Goal: Entertainment & Leisure: Consume media (video, audio)

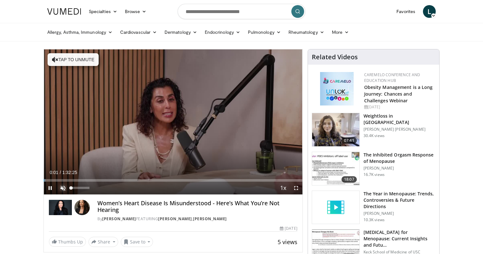
click at [61, 188] on span "Video Player" at bounding box center [62, 188] width 13 height 13
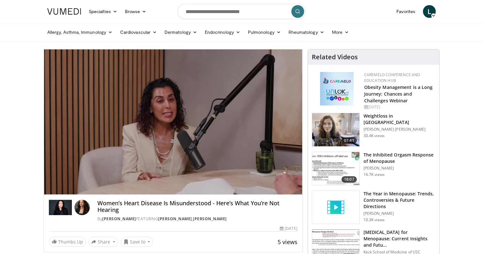
click at [115, 181] on div "10 seconds Tap to unmute" at bounding box center [173, 121] width 259 height 145
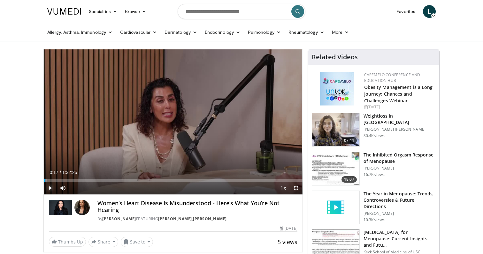
click at [49, 188] on span "Video Player" at bounding box center [50, 188] width 13 height 13
click at [107, 180] on div "Progress Bar" at bounding box center [107, 180] width 1 height 3
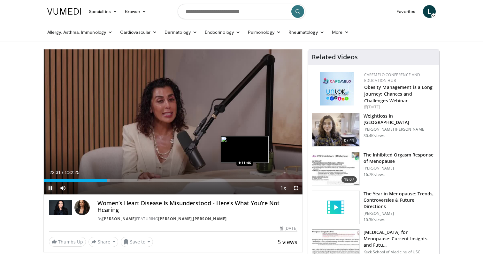
click at [244, 181] on div "Progress Bar" at bounding box center [244, 180] width 1 height 3
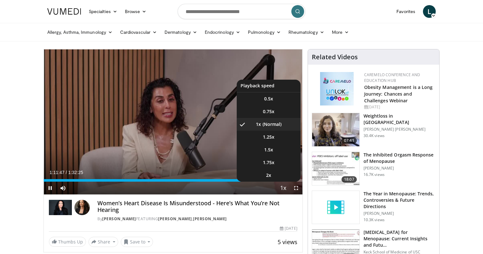
click at [288, 182] on button "Playback Rate" at bounding box center [283, 188] width 13 height 13
